Goal: Transaction & Acquisition: Purchase product/service

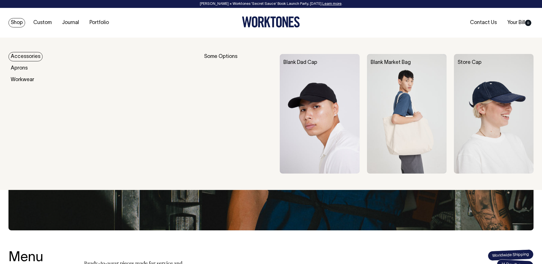
click at [24, 55] on link "Accessories" at bounding box center [25, 56] width 34 height 9
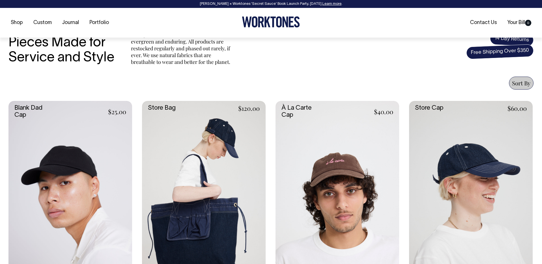
click at [112, 131] on link at bounding box center [70, 194] width 124 height 186
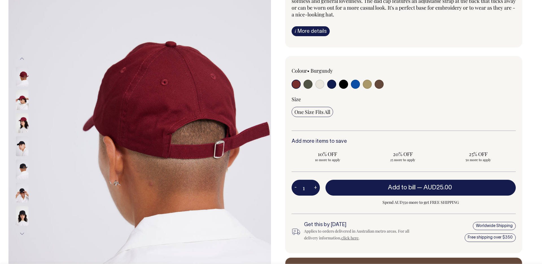
scroll to position [88, 0]
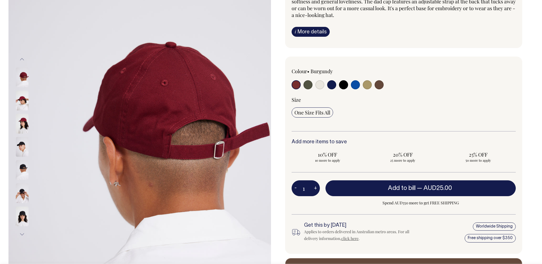
click at [314, 188] on button "+" at bounding box center [315, 187] width 9 height 11
type input "2"
click at [310, 188] on input "2" at bounding box center [306, 188] width 28 height 16
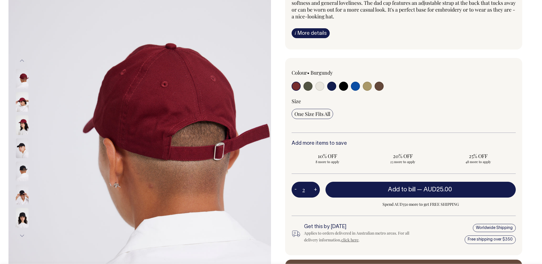
drag, startPoint x: 310, startPoint y: 188, endPoint x: 299, endPoint y: 188, distance: 11.0
click at [297, 189] on div "2 - +" at bounding box center [306, 190] width 28 height 16
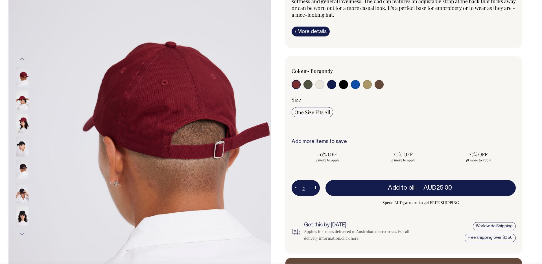
scroll to position [88, 0]
type input "30"
radio input "true"
type input "30"
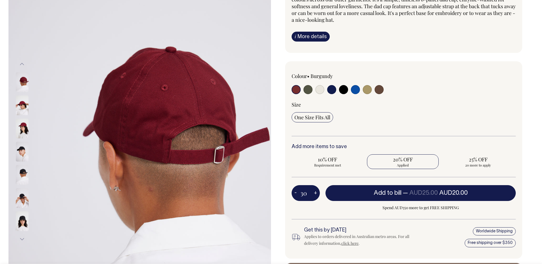
scroll to position [83, 0]
drag, startPoint x: 311, startPoint y: 192, endPoint x: 299, endPoint y: 192, distance: 11.6
click at [299, 192] on div "30 - +" at bounding box center [306, 193] width 28 height 16
type input "3"
type input "1"
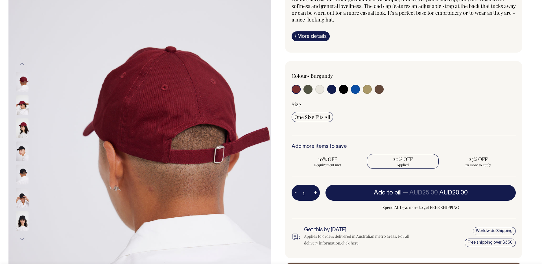
radio input "false"
type input "1"
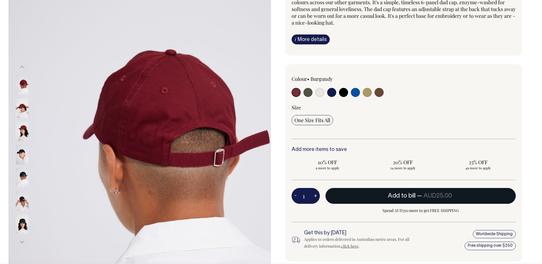
scroll to position [80, 0]
